Goal: Task Accomplishment & Management: Complete application form

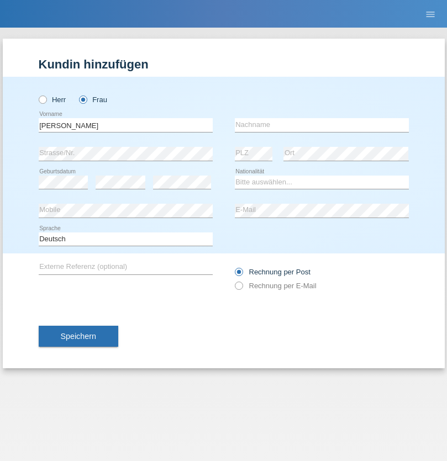
type input "[PERSON_NAME]"
click at [321, 125] on input "text" at bounding box center [322, 125] width 174 height 14
type input "Amin"
select select "SY"
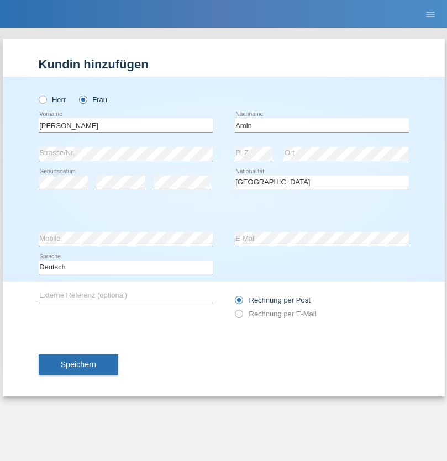
select select "C"
select select "01"
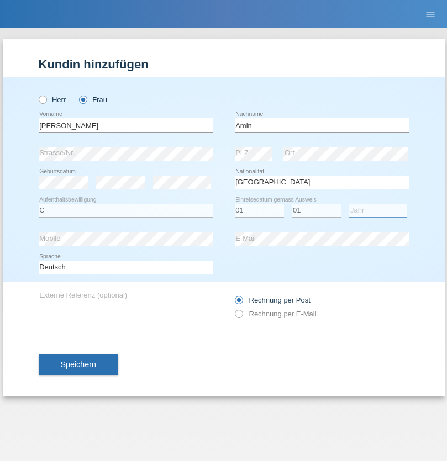
select select "2004"
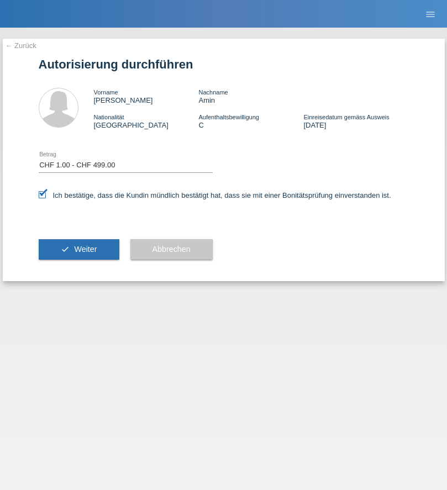
select select "1"
click at [78, 249] on span "Weiter" at bounding box center [85, 249] width 23 height 9
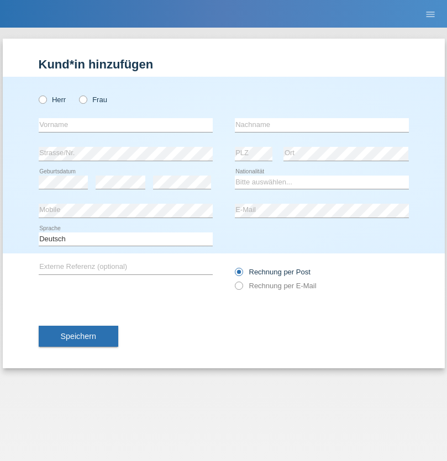
radio input "true"
click at [125, 125] on input "text" at bounding box center [126, 125] width 174 height 14
type input "Alessio"
click at [321, 125] on input "text" at bounding box center [322, 125] width 174 height 14
type input "Boss"
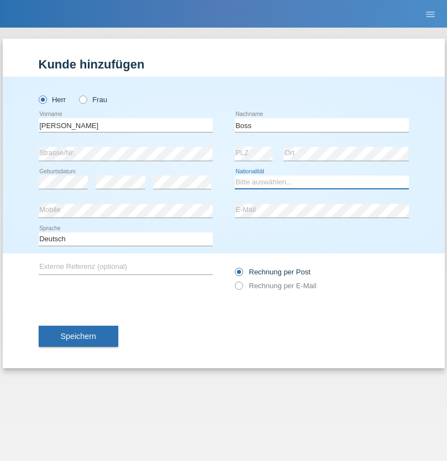
select select "CH"
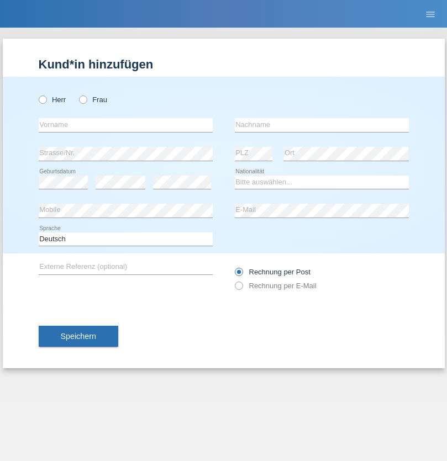
radio input "true"
click at [125, 125] on input "text" at bounding box center [126, 125] width 174 height 14
type input "firat"
click at [321, 125] on input "text" at bounding box center [322, 125] width 174 height 14
type input "kara"
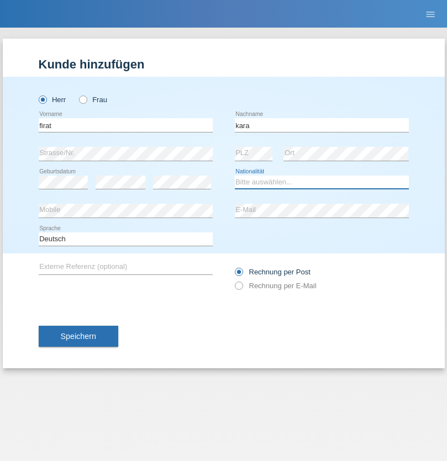
select select "CH"
radio input "true"
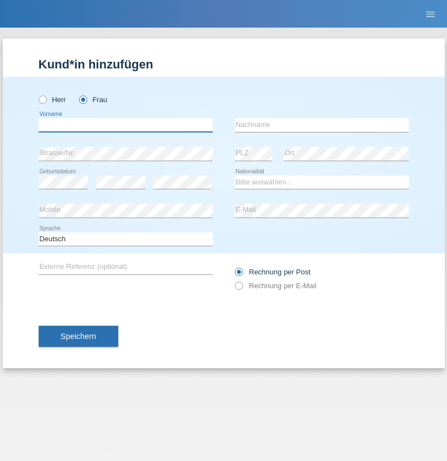
click at [125, 125] on input "text" at bounding box center [126, 125] width 174 height 14
type input "[PERSON_NAME]"
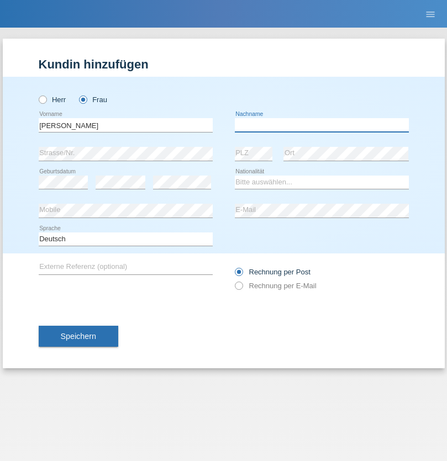
click at [321, 125] on input "text" at bounding box center [322, 125] width 174 height 14
type input "Santos"
select select "PT"
select select "C"
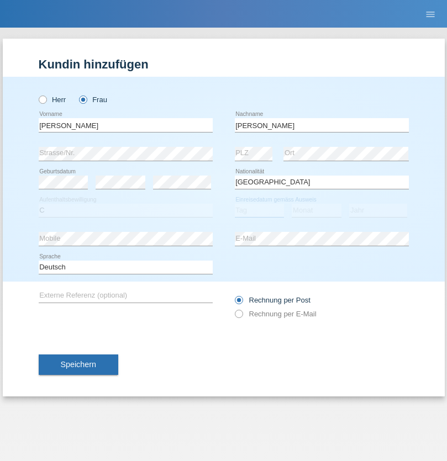
select select "05"
select select "12"
select select "2000"
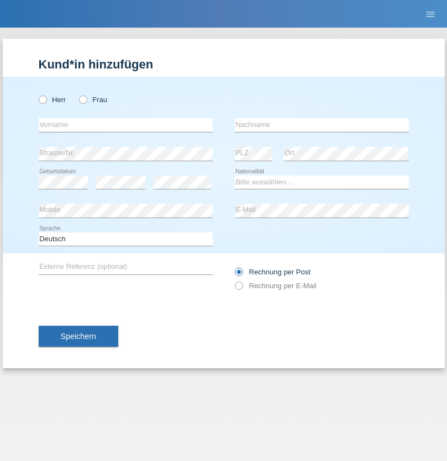
radio input "true"
click at [125, 125] on input "text" at bounding box center [126, 125] width 174 height 14
type input "Anett"
click at [321, 125] on input "text" at bounding box center [322, 125] width 174 height 14
type input "Tanner"
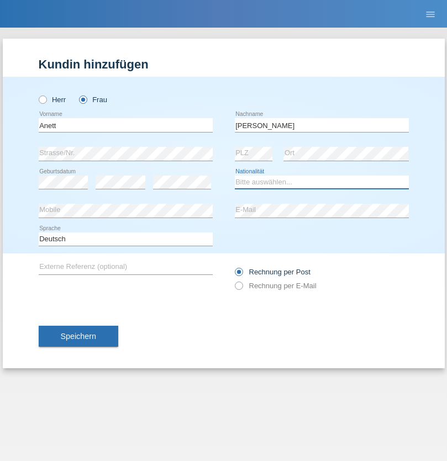
select select "HU"
select select "C"
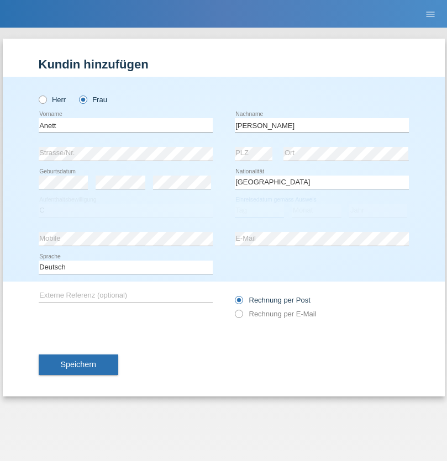
select select "04"
select select "09"
select select "2021"
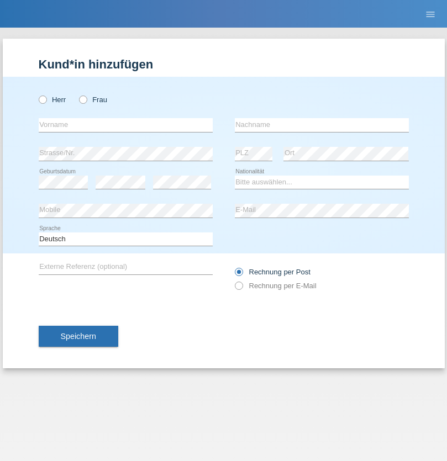
radio input "true"
click at [125, 125] on input "text" at bounding box center [126, 125] width 174 height 14
type input "Tanja"
click at [321, 125] on input "text" at bounding box center [322, 125] width 174 height 14
type input "Hirsiger"
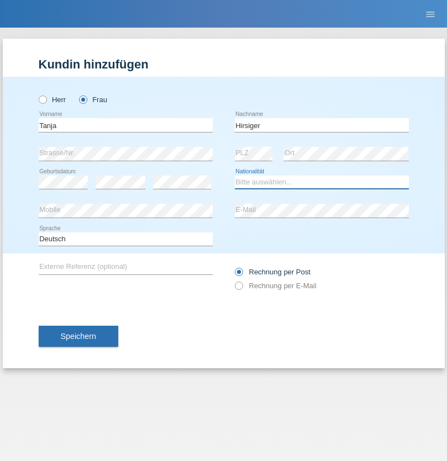
select select "CH"
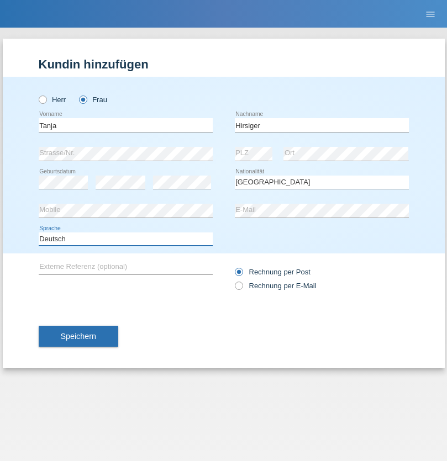
select select "en"
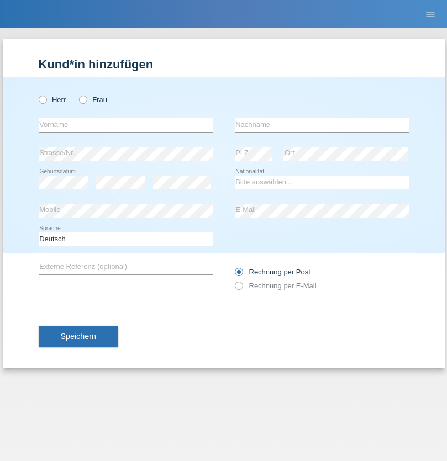
radio input "true"
click at [125, 125] on input "text" at bounding box center [126, 125] width 174 height 14
type input "Ketty"
click at [321, 125] on input "text" at bounding box center [322, 125] width 174 height 14
type input "Kalupnath"
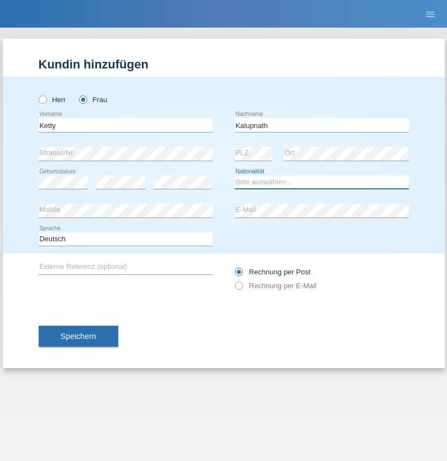
select select "CH"
